Goal: Information Seeking & Learning: Check status

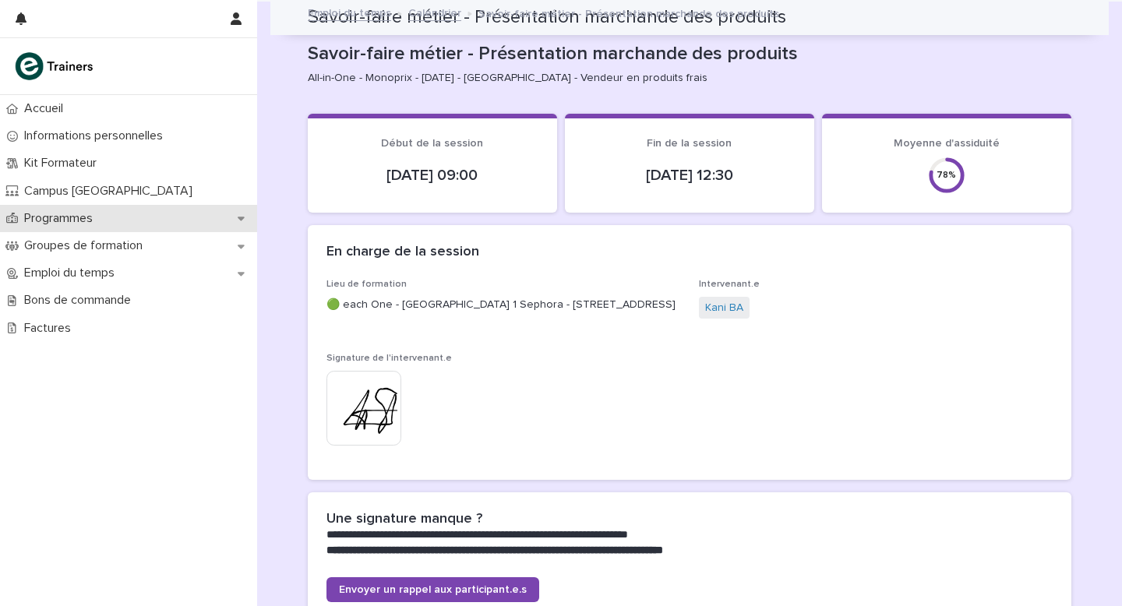
scroll to position [882, 0]
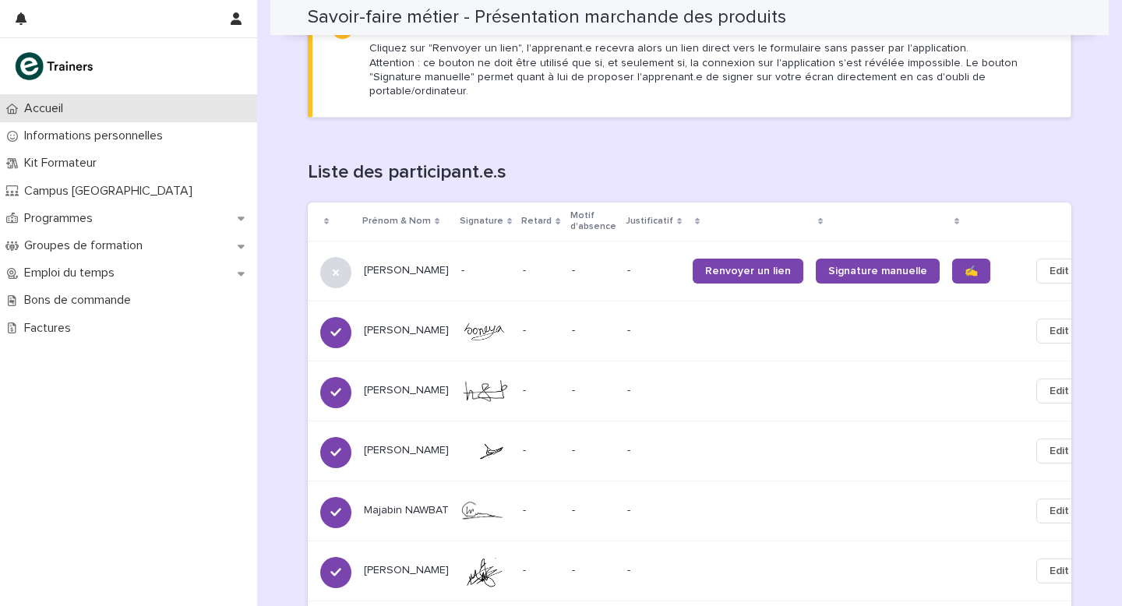
click at [59, 106] on p "Accueil" at bounding box center [47, 108] width 58 height 15
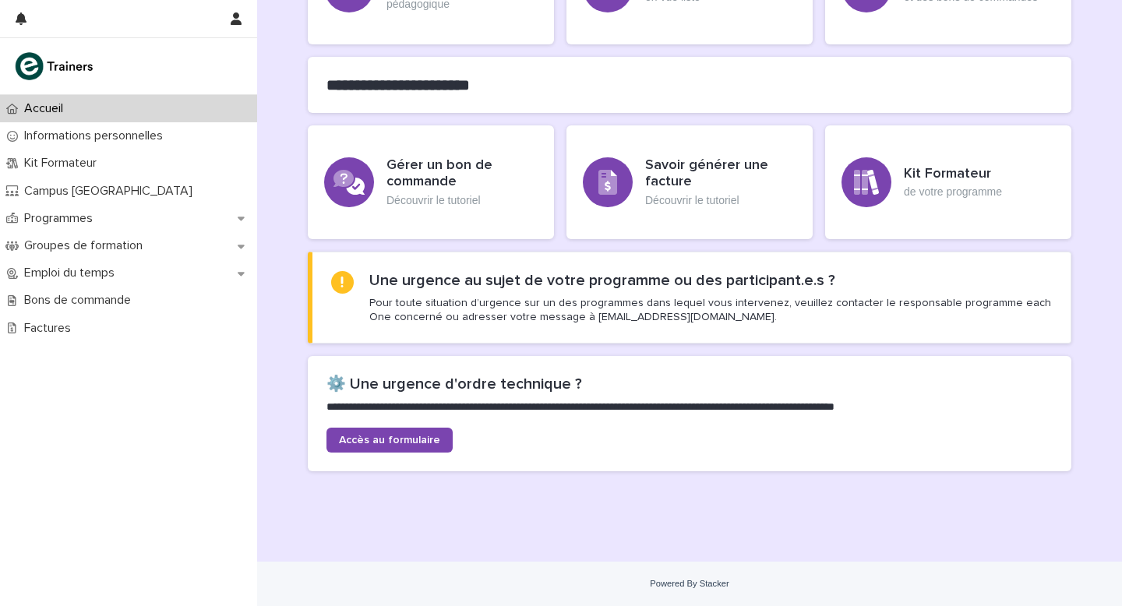
scroll to position [365, 0]
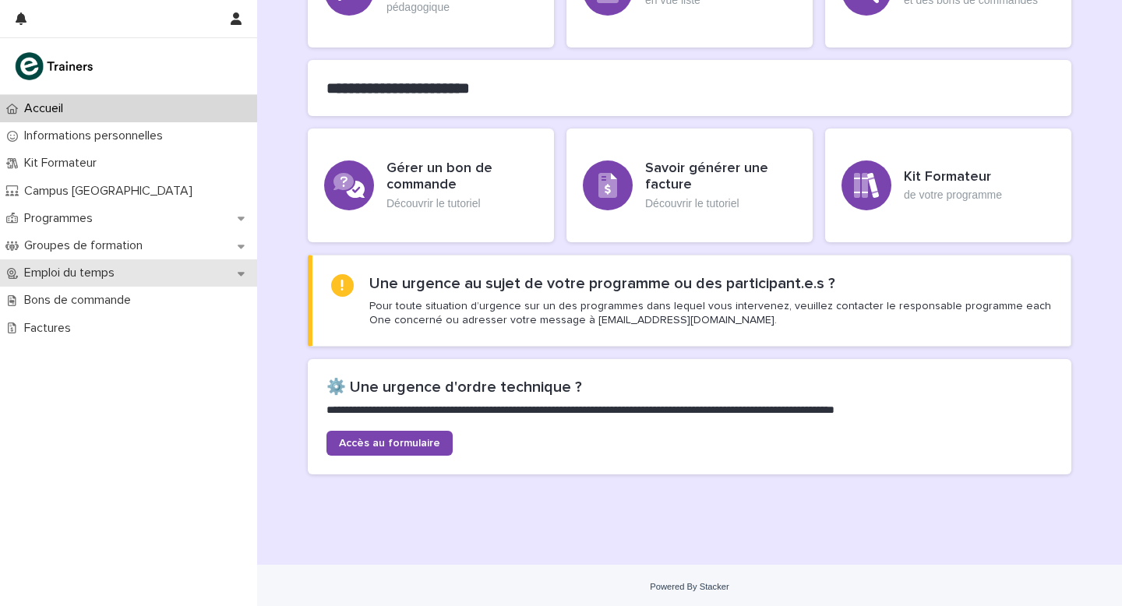
click at [81, 271] on p "Emploi du temps" at bounding box center [72, 273] width 109 height 15
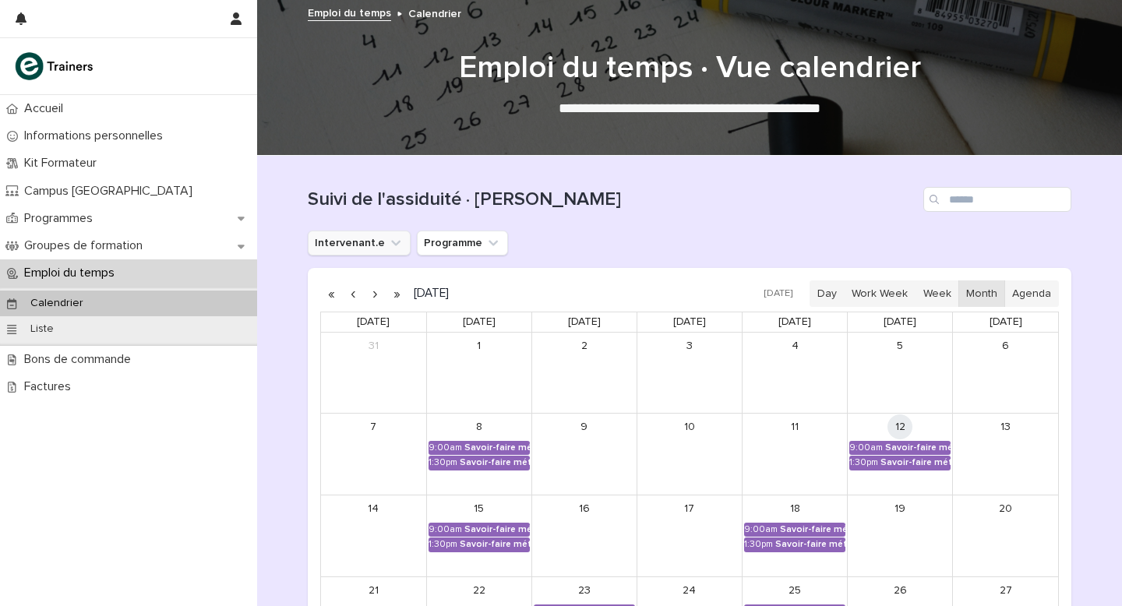
click at [374, 242] on button "Intervenant.e" at bounding box center [359, 243] width 103 height 25
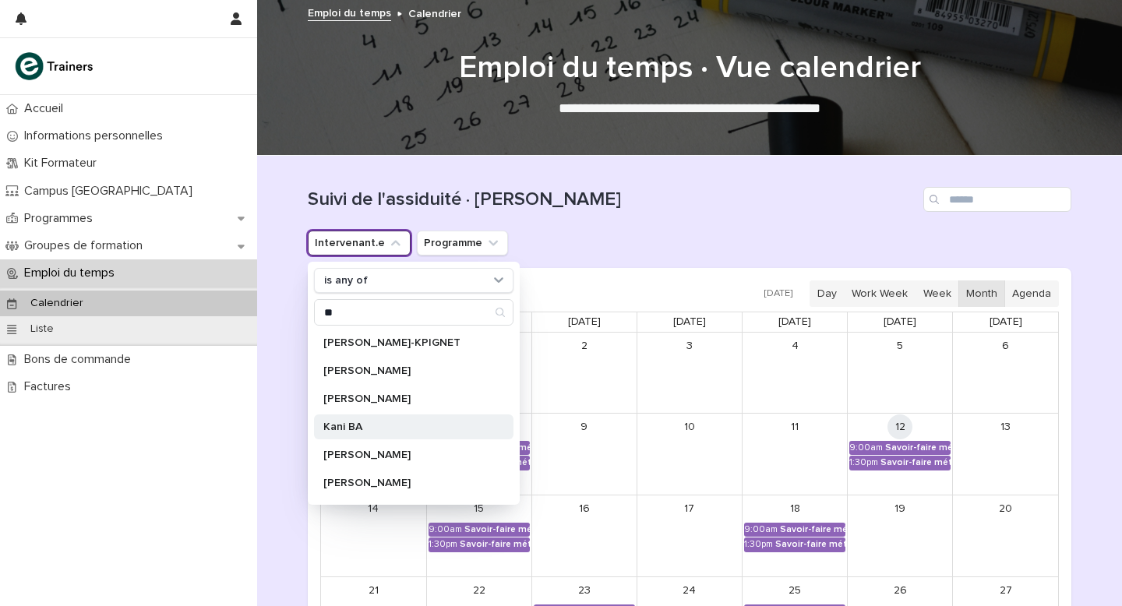
type input "**"
click at [355, 426] on p "Kani BA" at bounding box center [405, 427] width 165 height 11
click at [648, 223] on div "Suivi de l'assiduité · [PERSON_NAME]" at bounding box center [690, 193] width 764 height 75
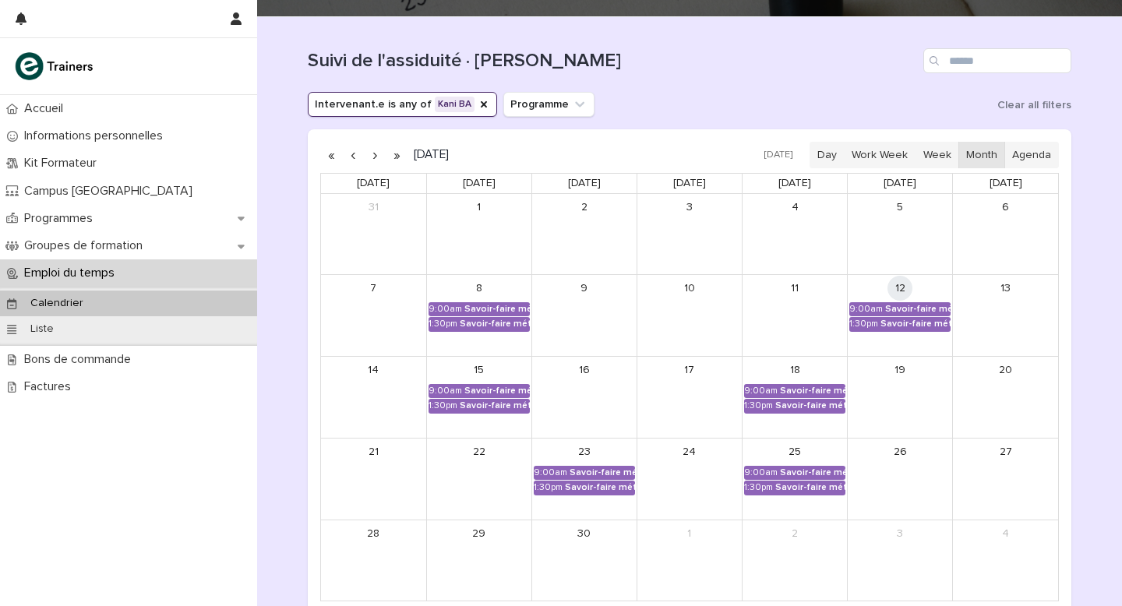
scroll to position [79, 0]
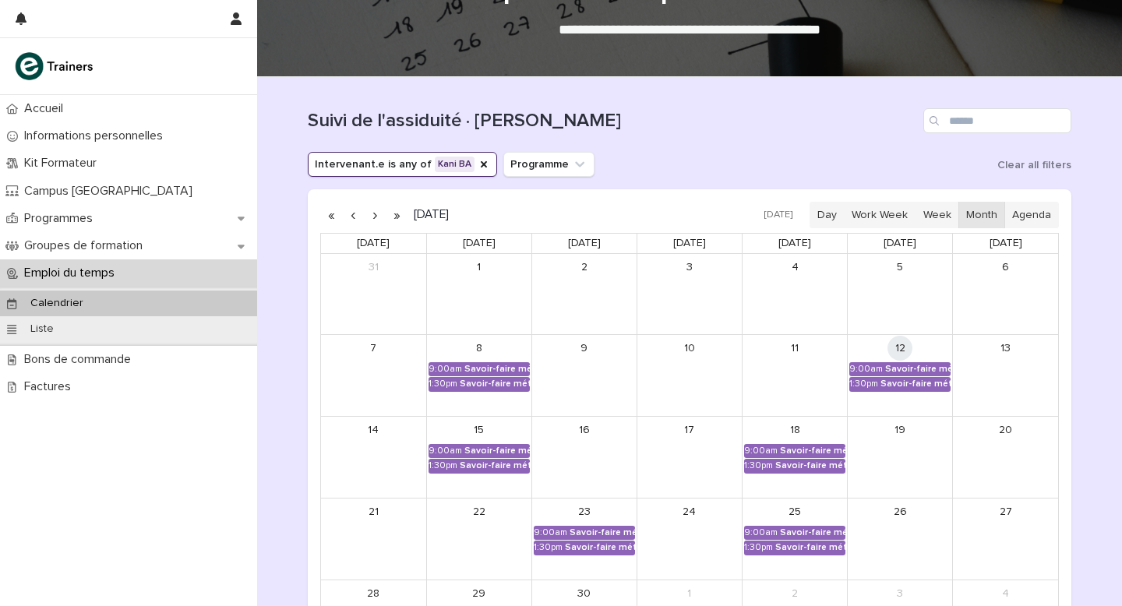
click at [373, 214] on button "button" at bounding box center [375, 215] width 22 height 25
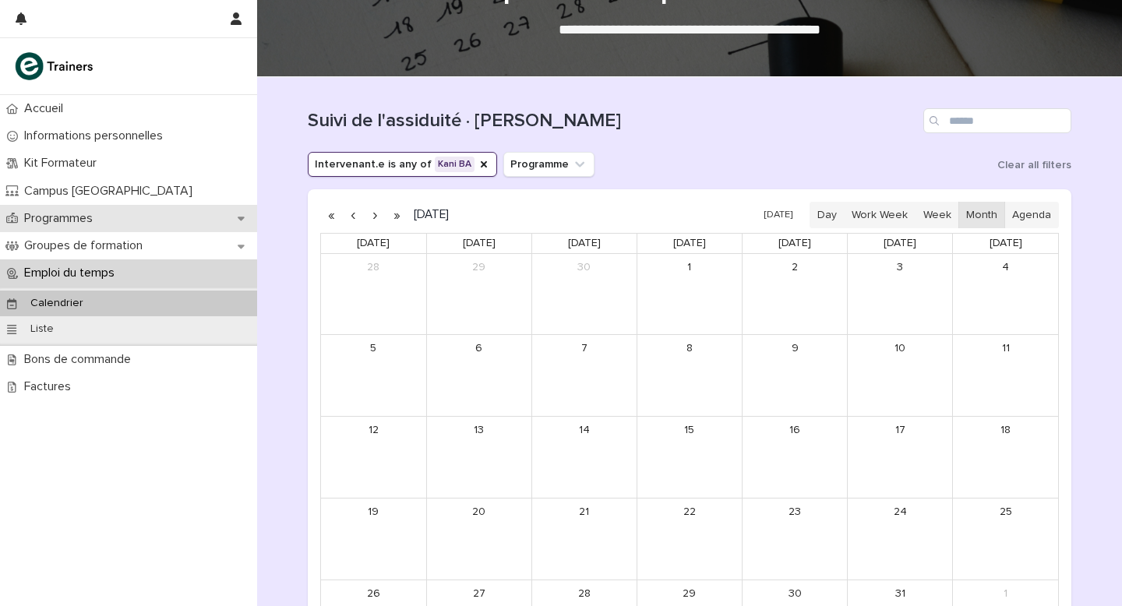
click at [101, 214] on p "Programmes" at bounding box center [61, 218] width 87 height 15
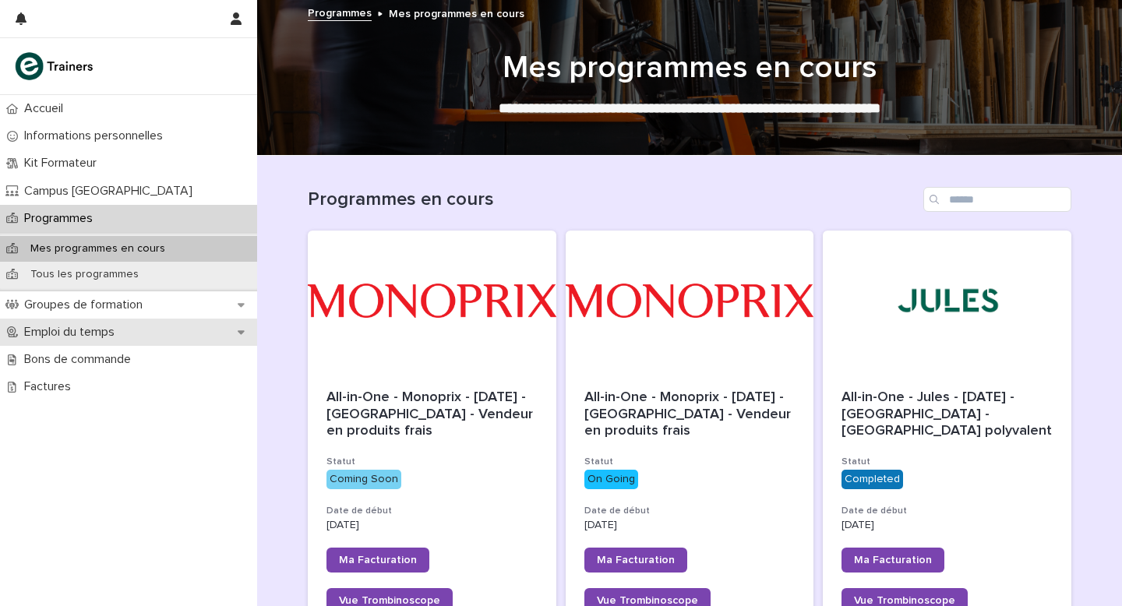
click at [91, 330] on p "Emploi du temps" at bounding box center [72, 332] width 109 height 15
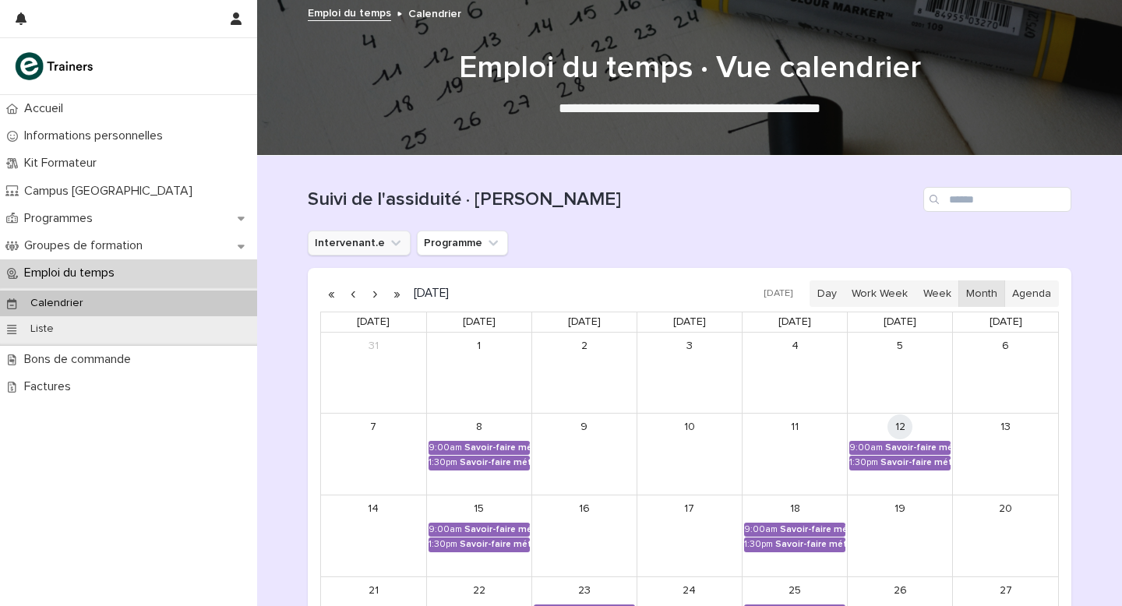
click at [365, 244] on button "Intervenant.e" at bounding box center [359, 243] width 103 height 25
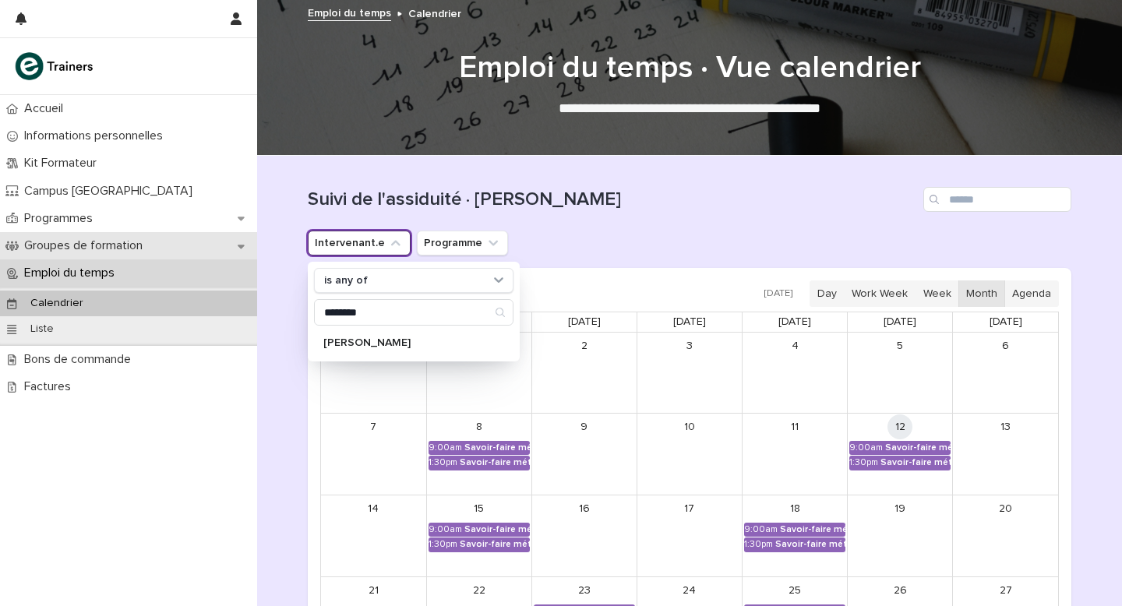
type input "********"
click at [80, 242] on p "Groupes de formation" at bounding box center [86, 245] width 137 height 15
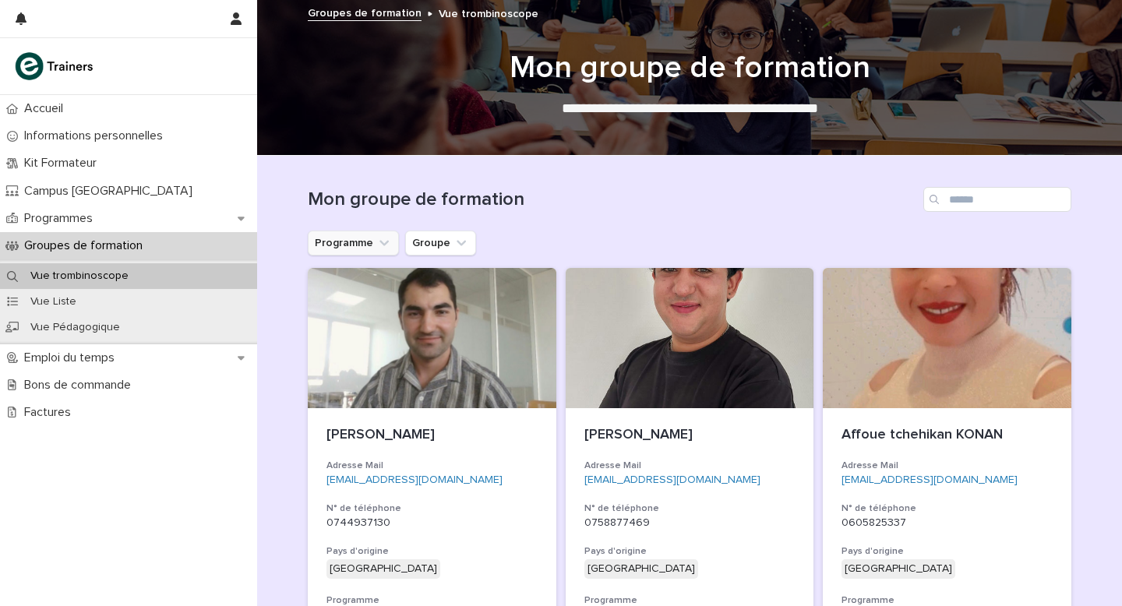
click at [376, 244] on icon "Programme" at bounding box center [384, 243] width 16 height 16
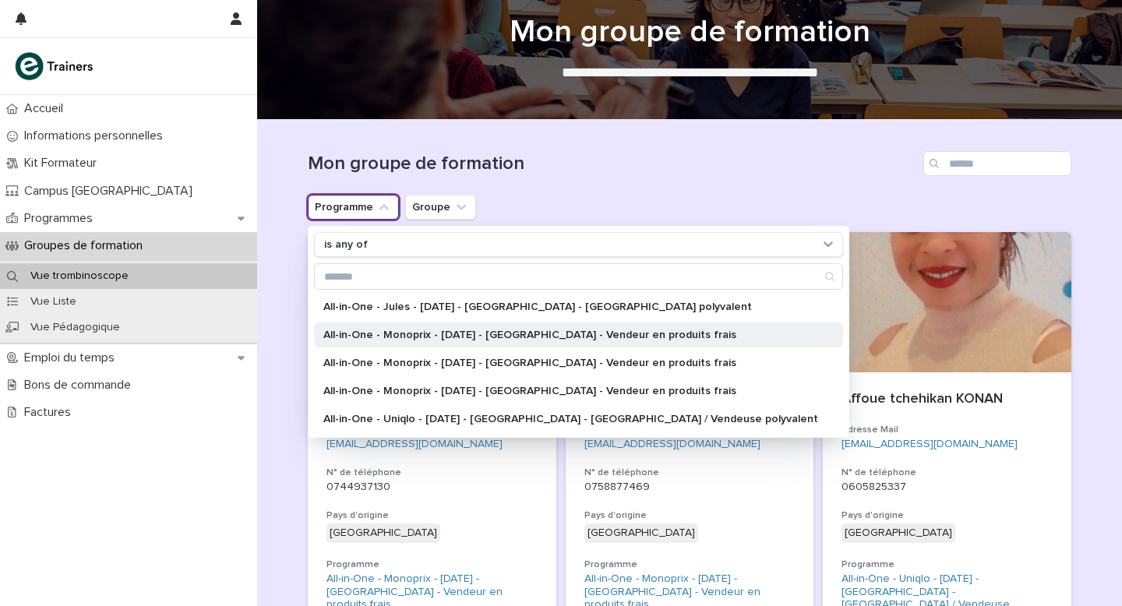
scroll to position [41, 0]
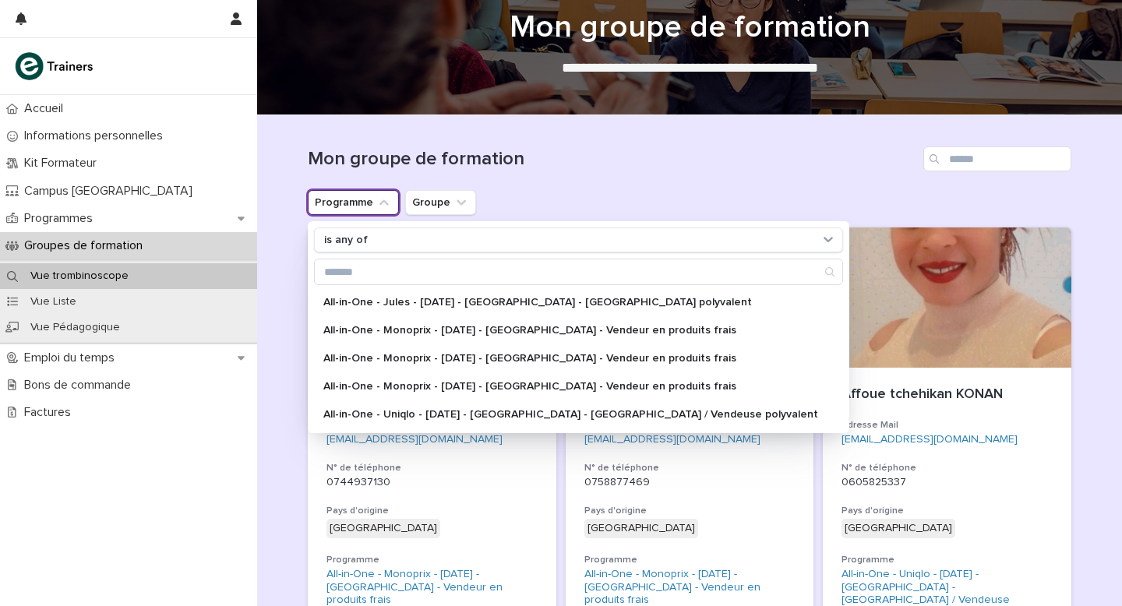
click at [537, 192] on div "Programme is any of All-in-One - Jules - [DATE] - [GEOGRAPHIC_DATA] - [GEOGRAPH…" at bounding box center [690, 202] width 764 height 25
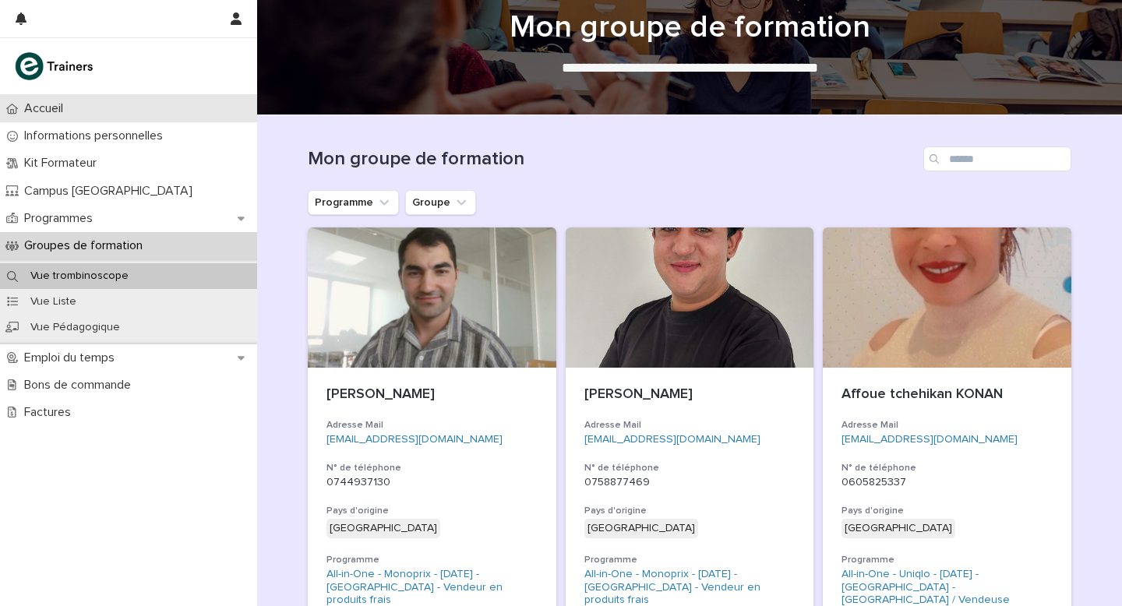
click at [62, 108] on p "Accueil" at bounding box center [47, 108] width 58 height 15
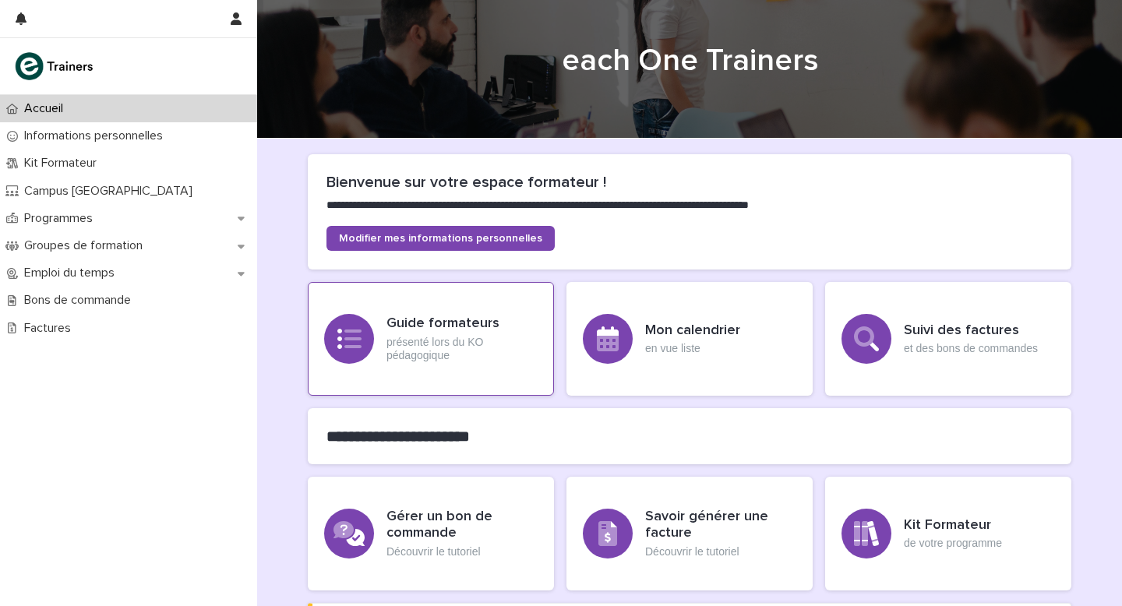
scroll to position [13, 0]
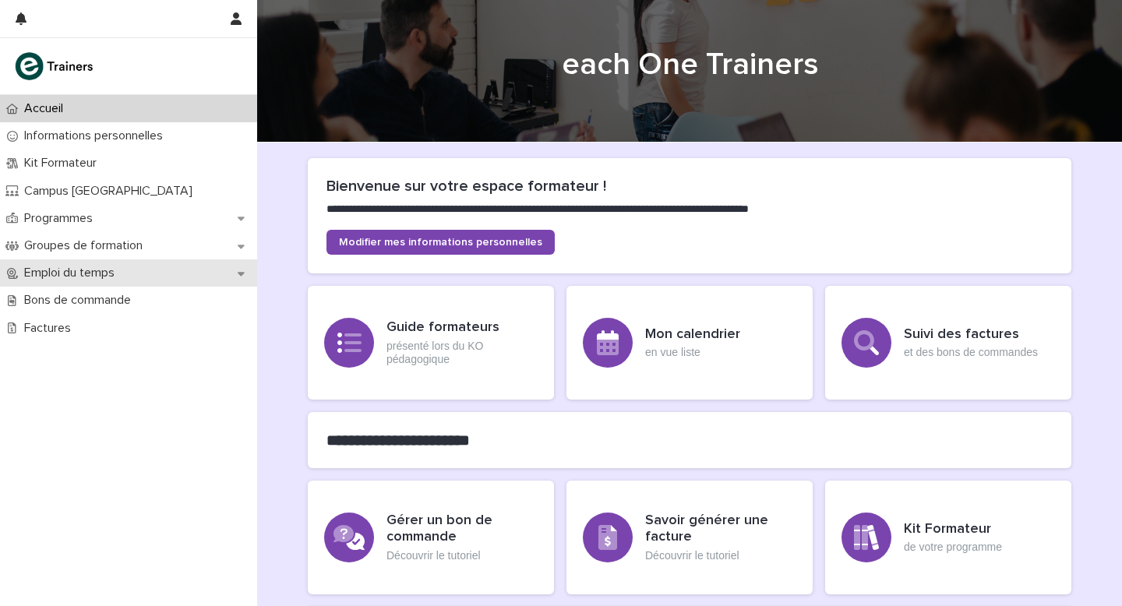
click at [85, 275] on p "Emploi du temps" at bounding box center [72, 273] width 109 height 15
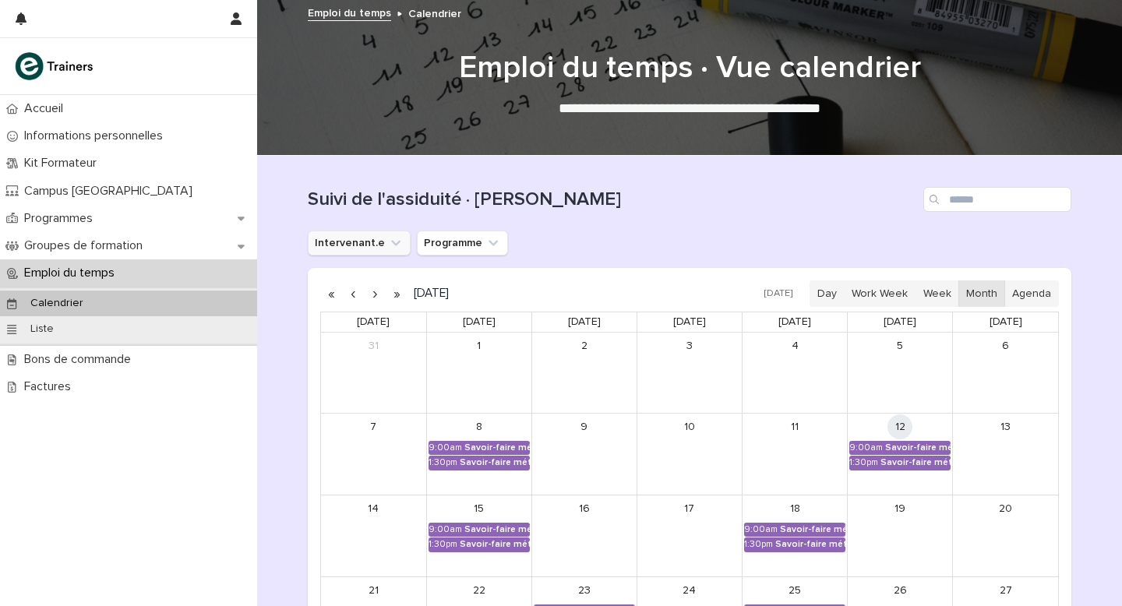
click at [388, 244] on icon "Intervenant.e" at bounding box center [396, 243] width 16 height 16
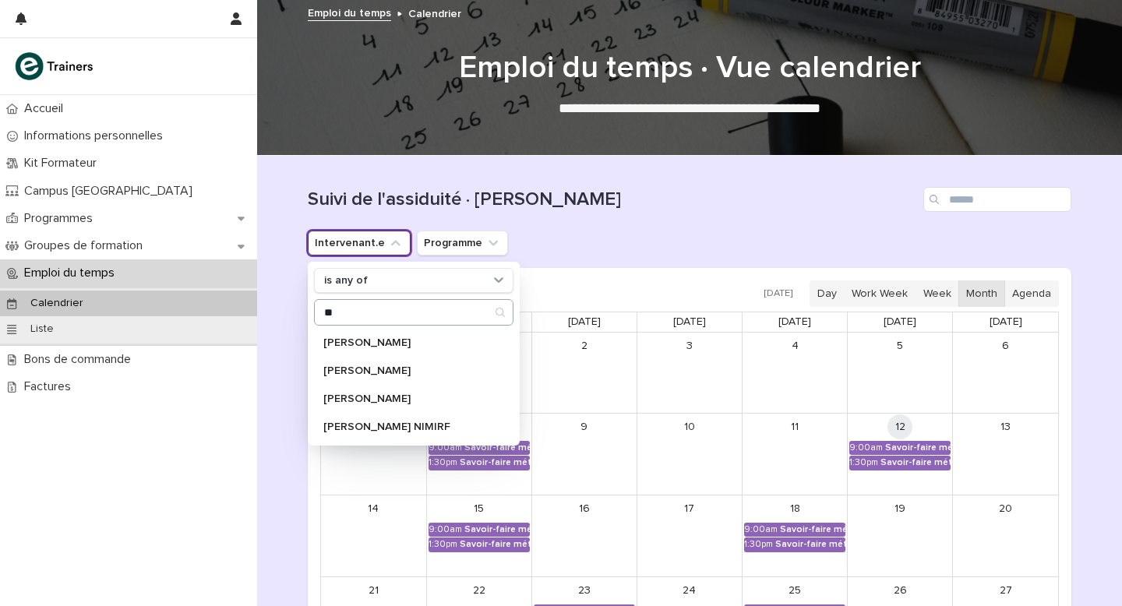
type input "*"
type input "******"
click at [366, 344] on p "[PERSON_NAME]" at bounding box center [405, 342] width 165 height 11
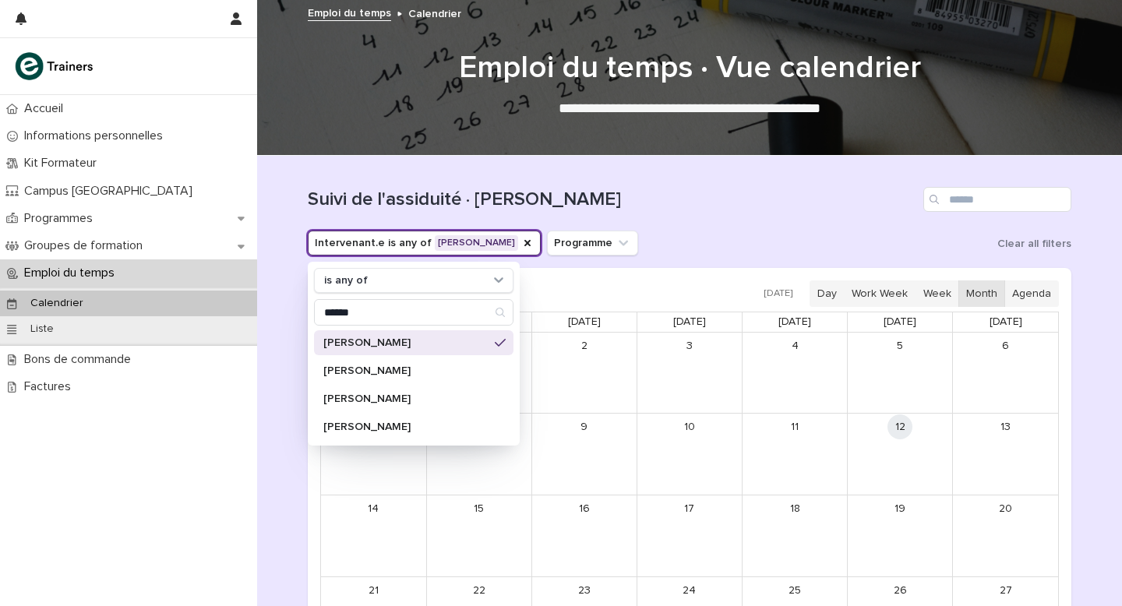
click at [708, 238] on div "Intervenant.e is any of [PERSON_NAME] is any of ****** [PERSON_NAME] Marie-[PER…" at bounding box center [690, 243] width 764 height 25
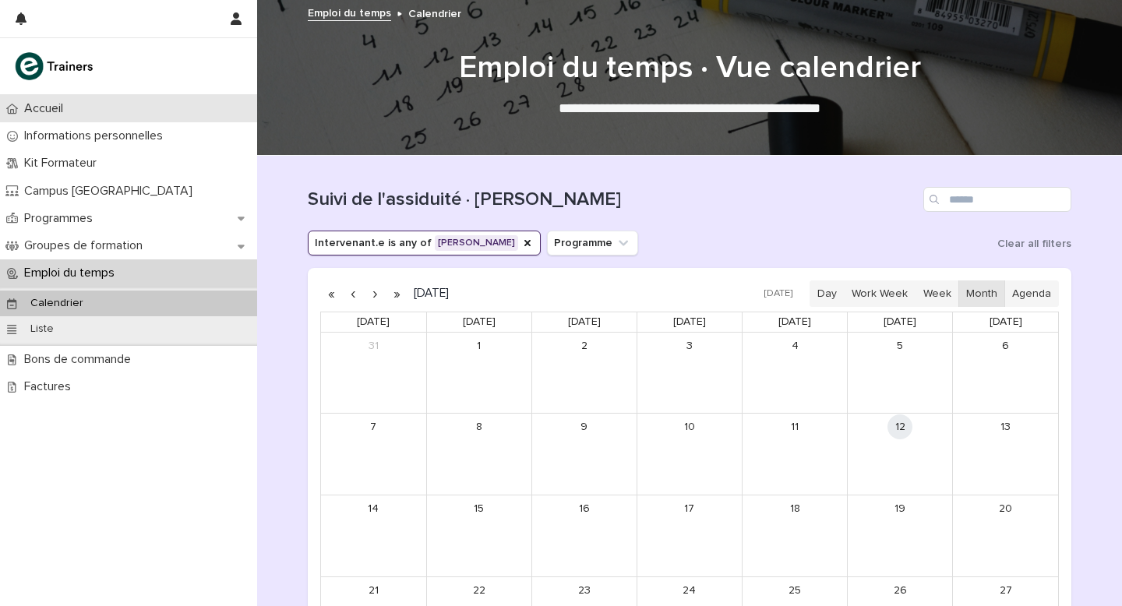
click at [42, 112] on p "Accueil" at bounding box center [47, 108] width 58 height 15
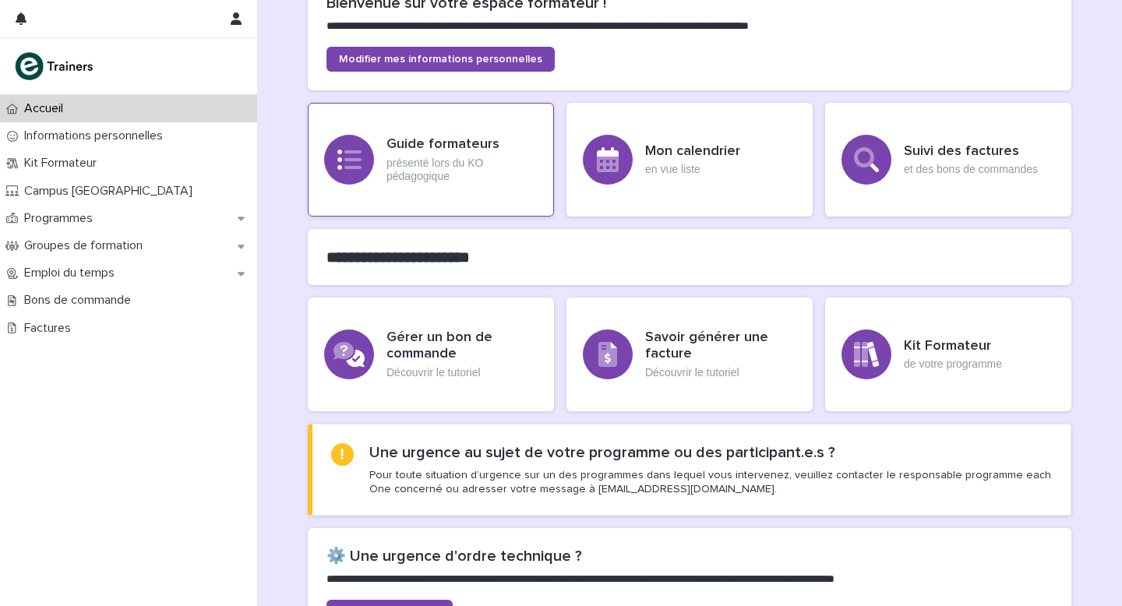
scroll to position [203, 0]
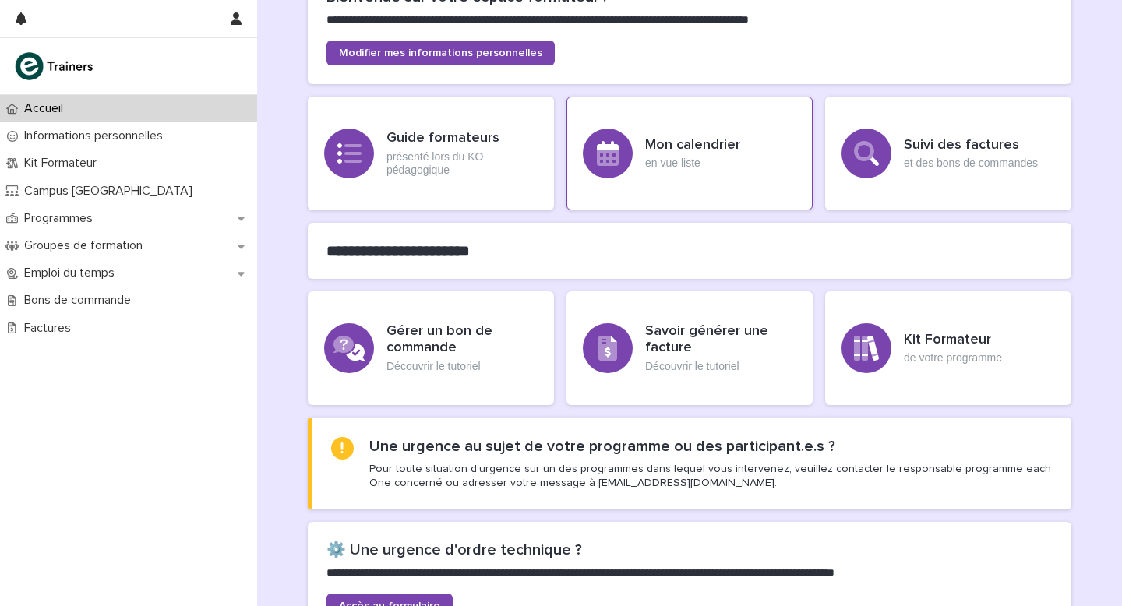
click at [665, 160] on p "en vue liste" at bounding box center [692, 163] width 95 height 13
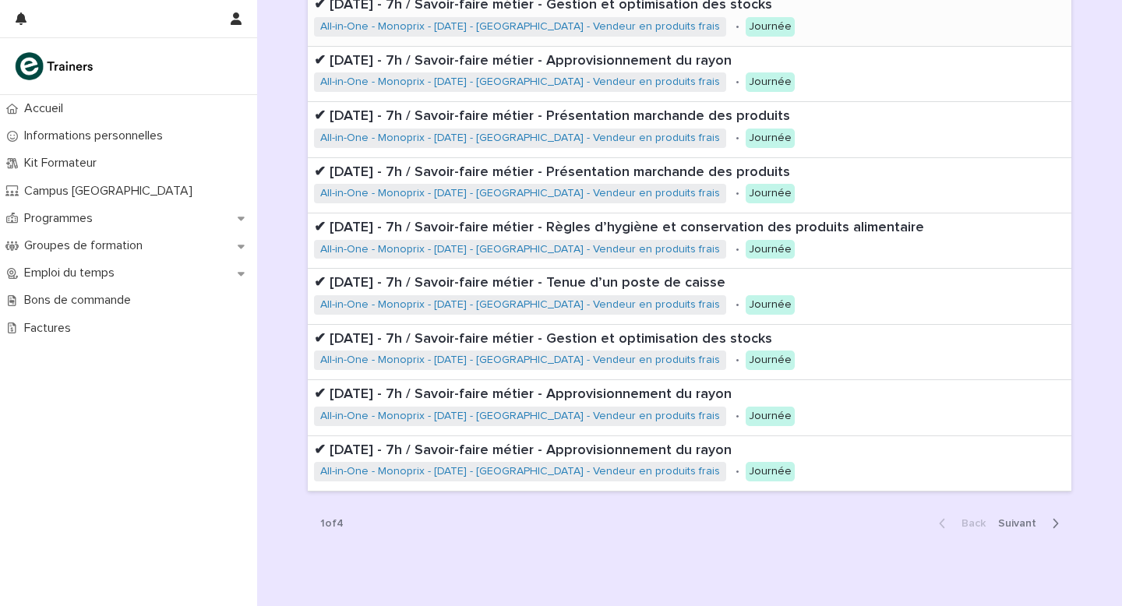
scroll to position [392, 0]
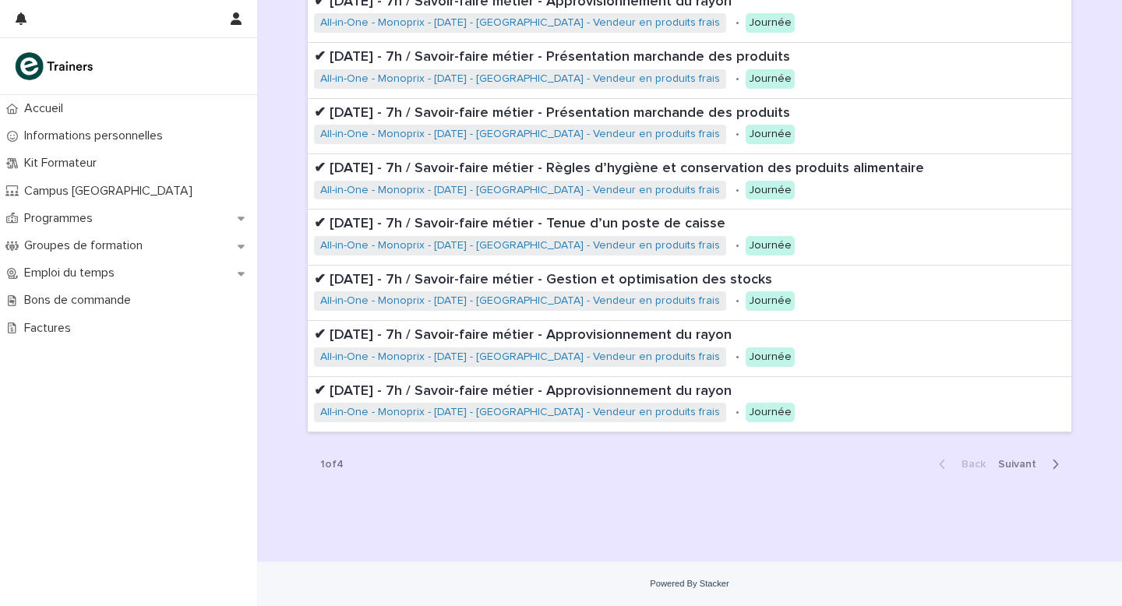
click at [1023, 463] on span "Next" at bounding box center [1022, 464] width 48 height 11
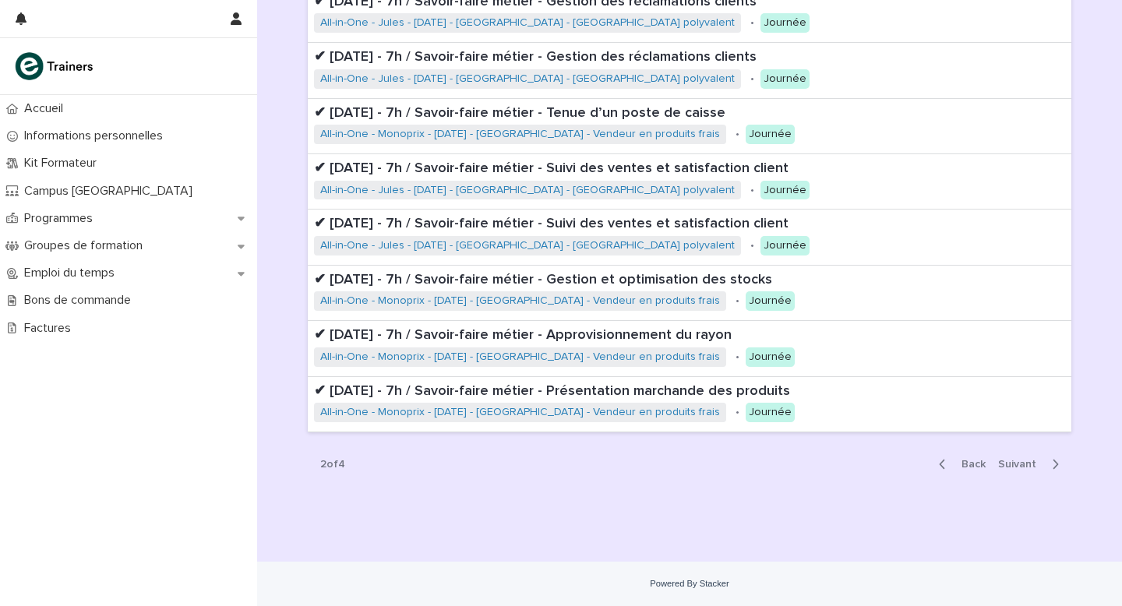
click at [1023, 463] on span "Next" at bounding box center [1022, 464] width 48 height 11
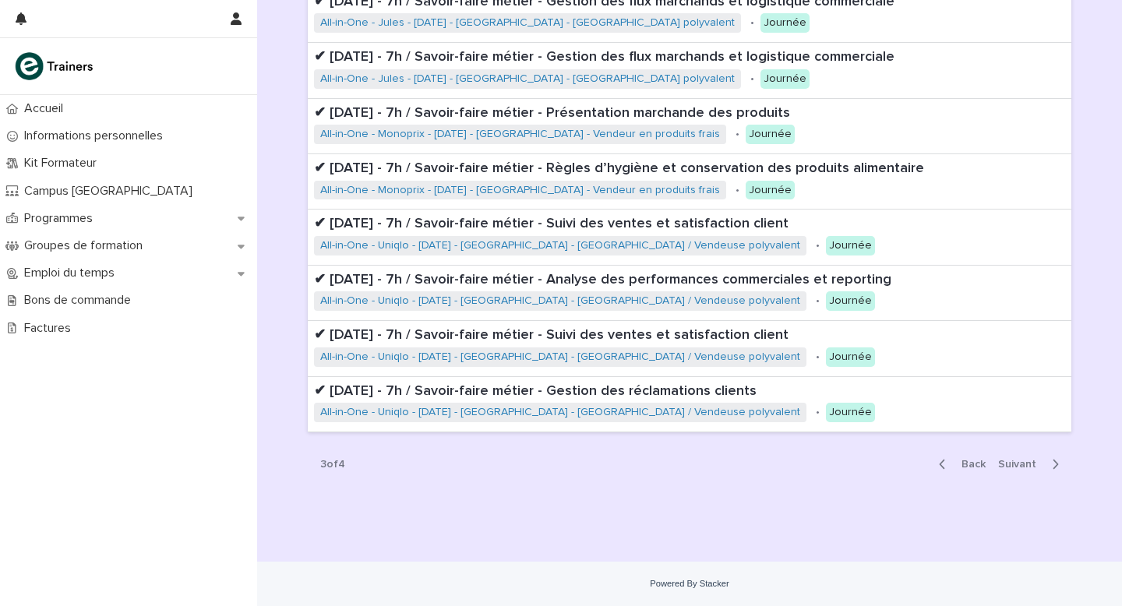
click at [1023, 463] on span "Next" at bounding box center [1022, 464] width 48 height 11
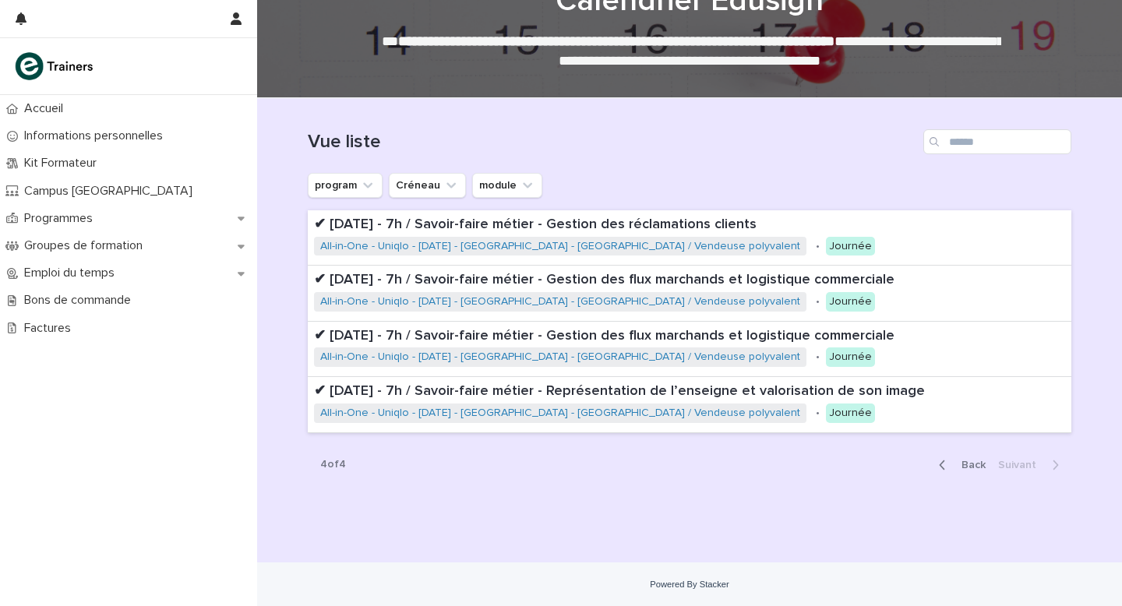
scroll to position [58, 0]
click at [39, 105] on p "Accueil" at bounding box center [47, 108] width 58 height 15
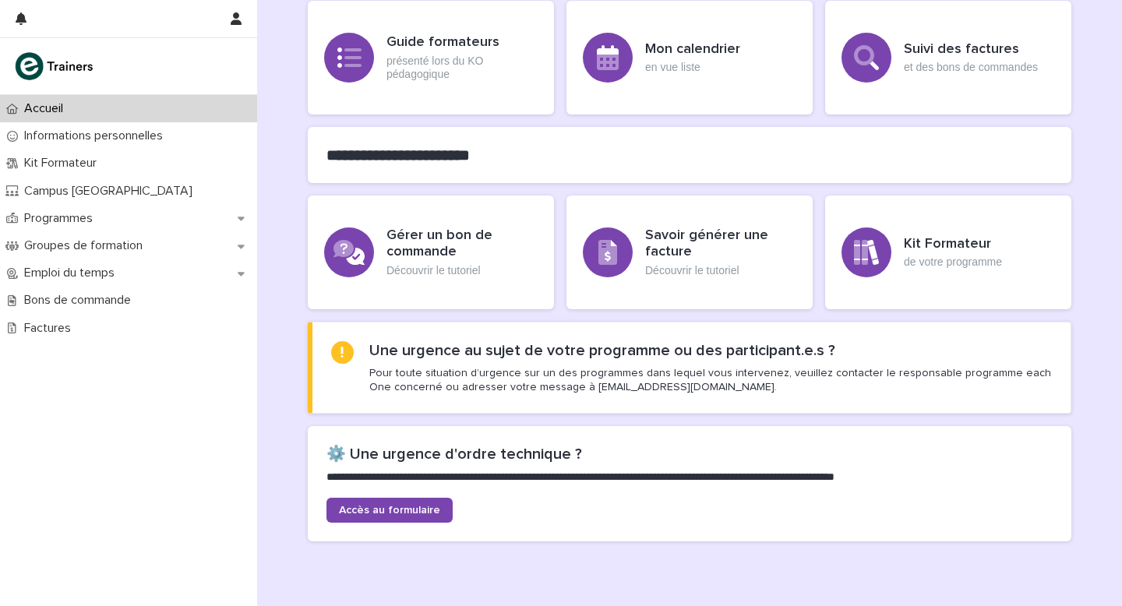
scroll to position [369, 0]
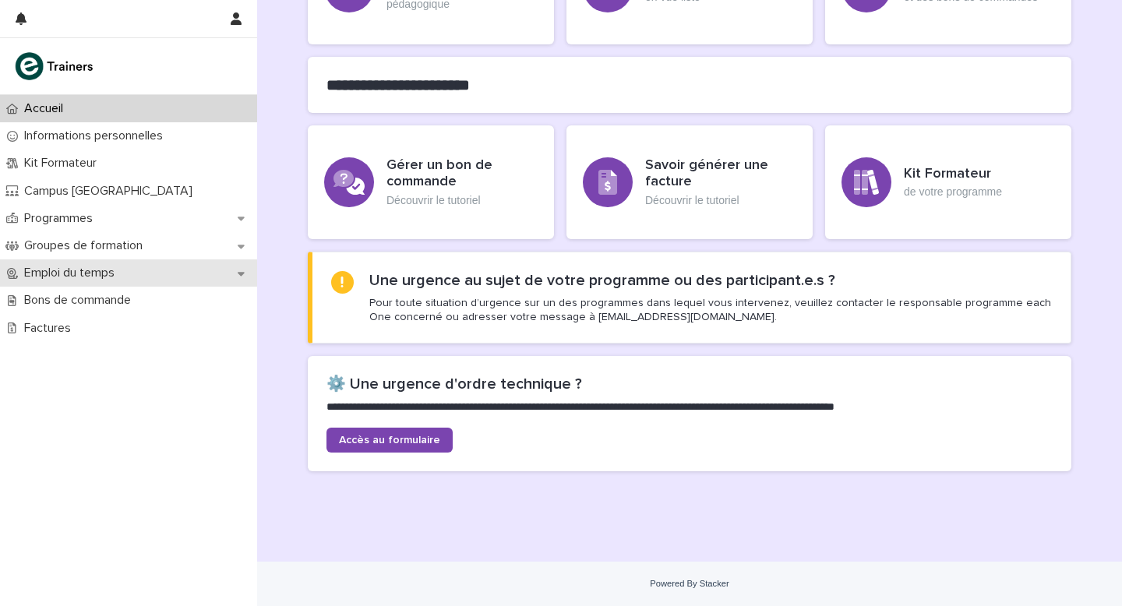
click at [70, 274] on p "Emploi du temps" at bounding box center [72, 273] width 109 height 15
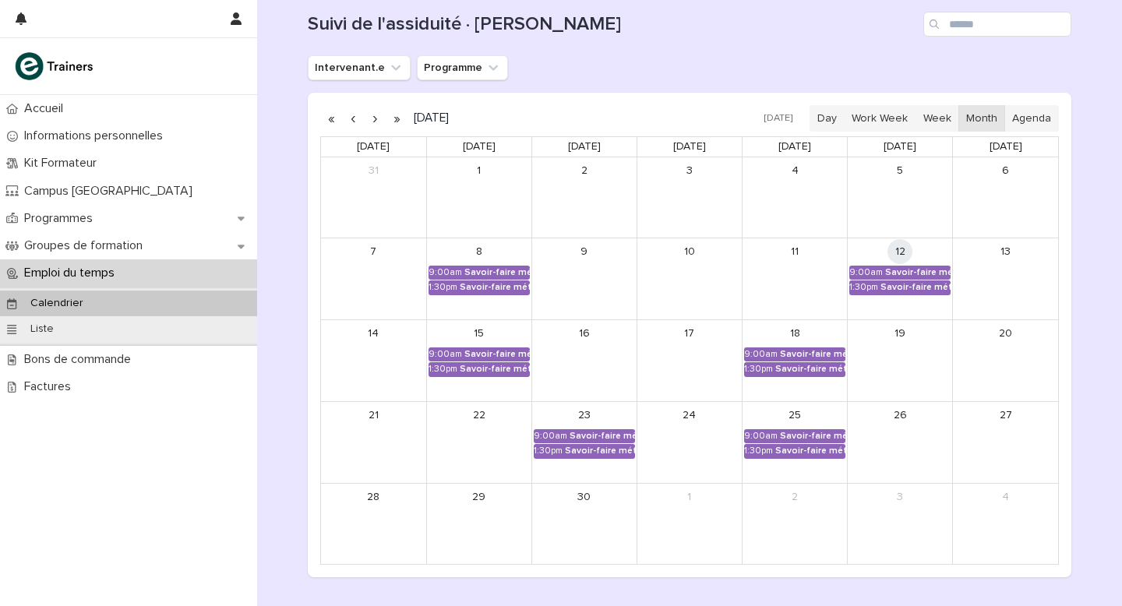
scroll to position [211, 0]
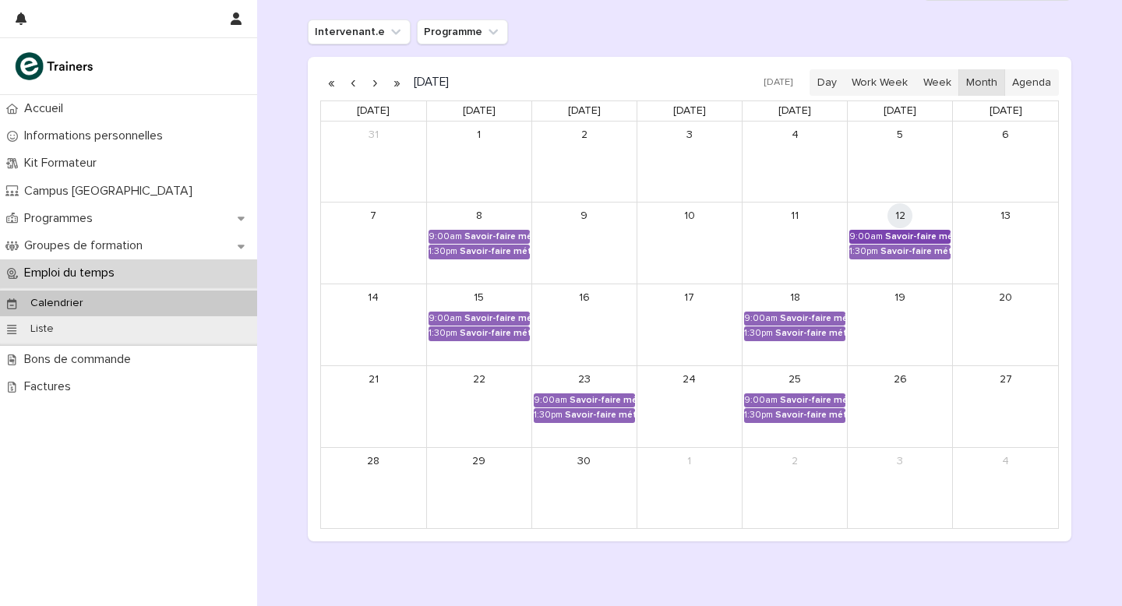
click at [915, 236] on div "Savoir-faire métier - Présentation marchande des produits" at bounding box center [917, 236] width 65 height 11
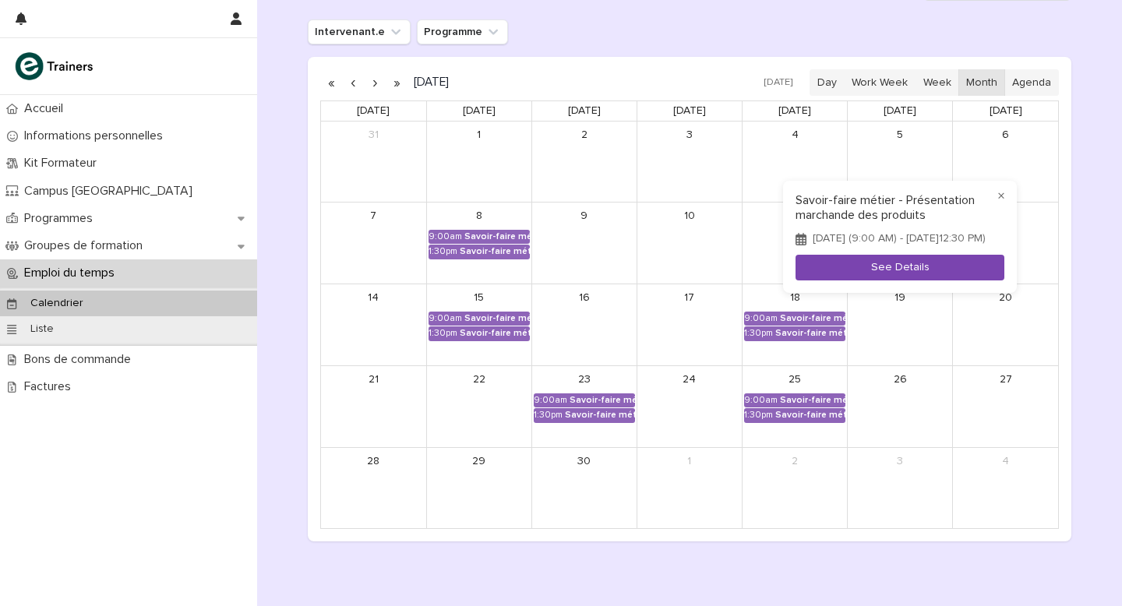
click at [888, 277] on button "See Details" at bounding box center [900, 268] width 209 height 26
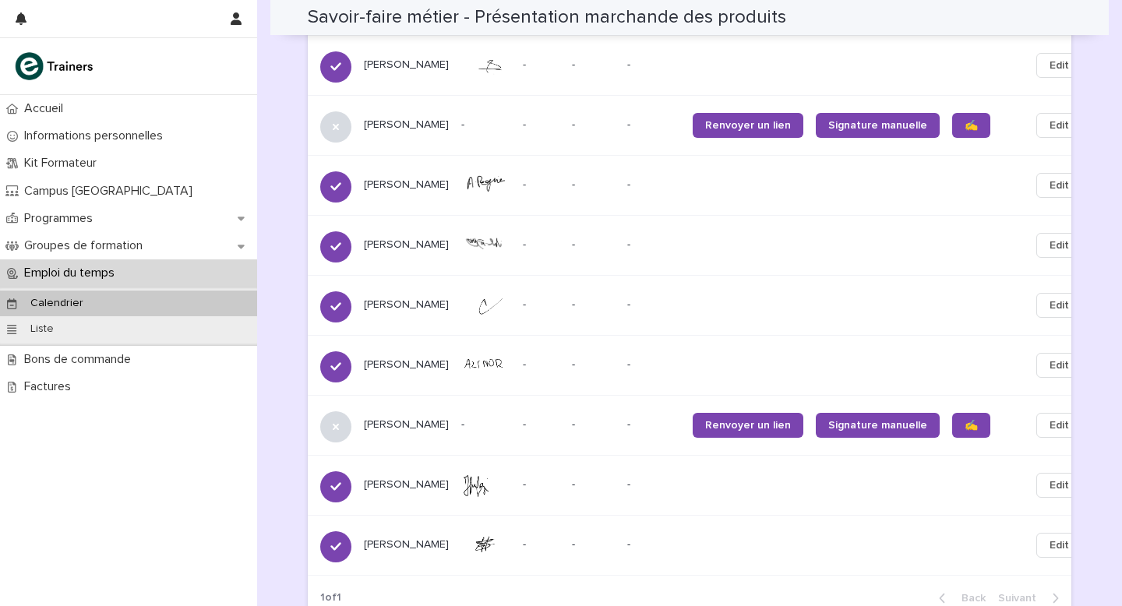
scroll to position [1572, 0]
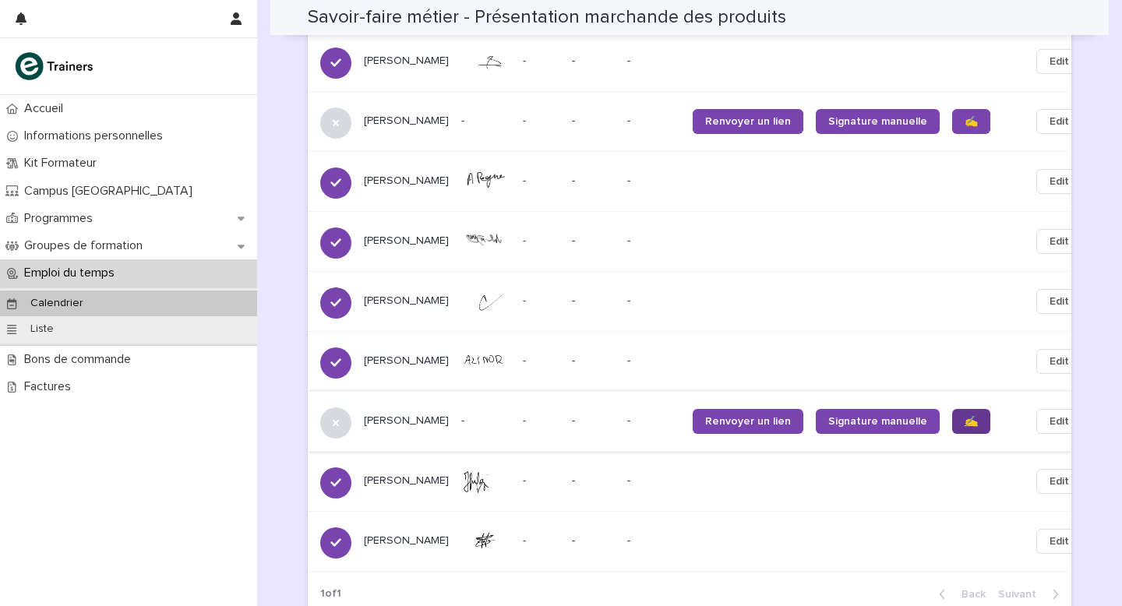
click at [965, 424] on span "✍️" at bounding box center [971, 421] width 13 height 11
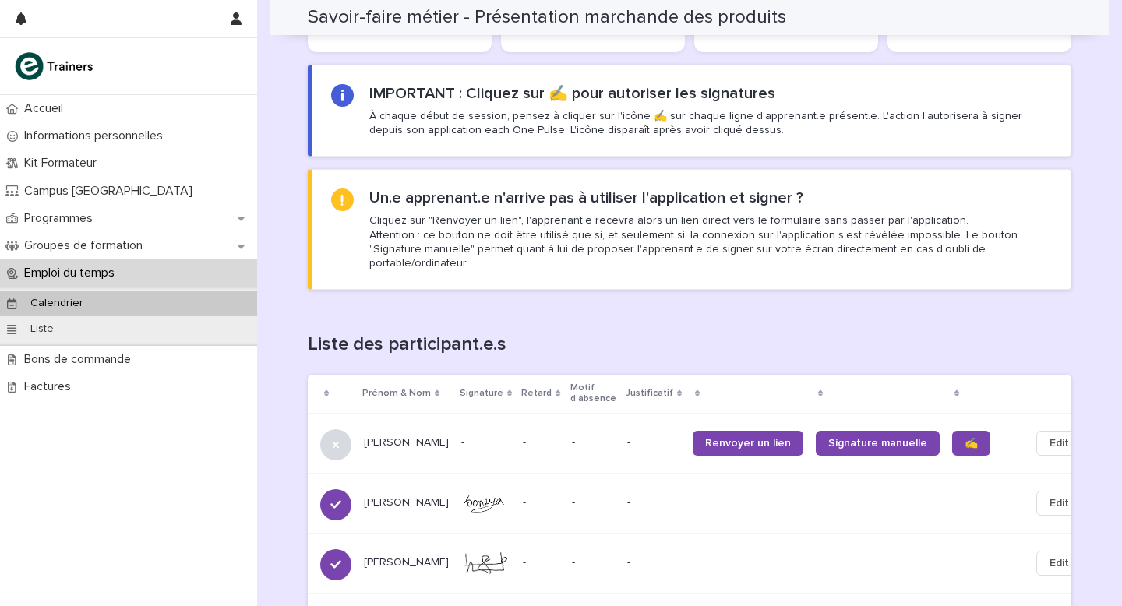
scroll to position [700, 0]
